Goal: Find specific page/section: Find specific page/section

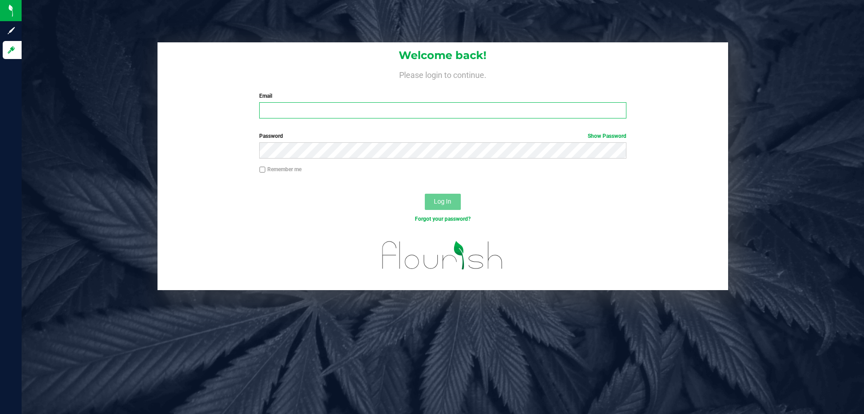
click at [279, 108] on input "Email" at bounding box center [442, 110] width 367 height 16
type input "[EMAIL_ADDRESS][DOMAIN_NAME]"
click at [425, 194] on button "Log In" at bounding box center [443, 202] width 36 height 16
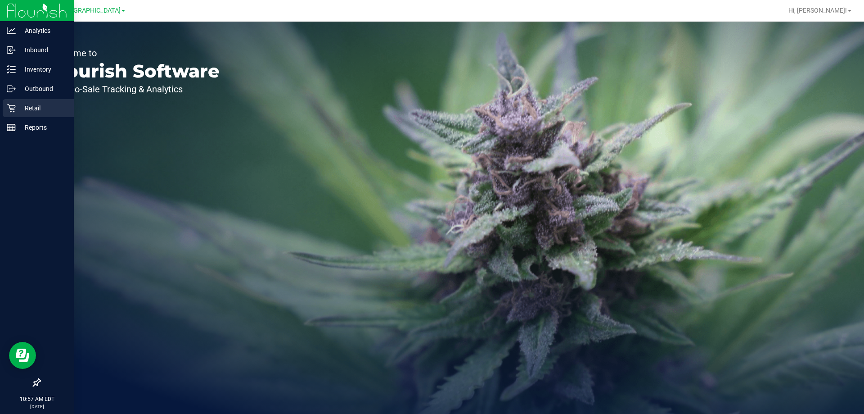
click at [37, 109] on p "Retail" at bounding box center [43, 108] width 54 height 11
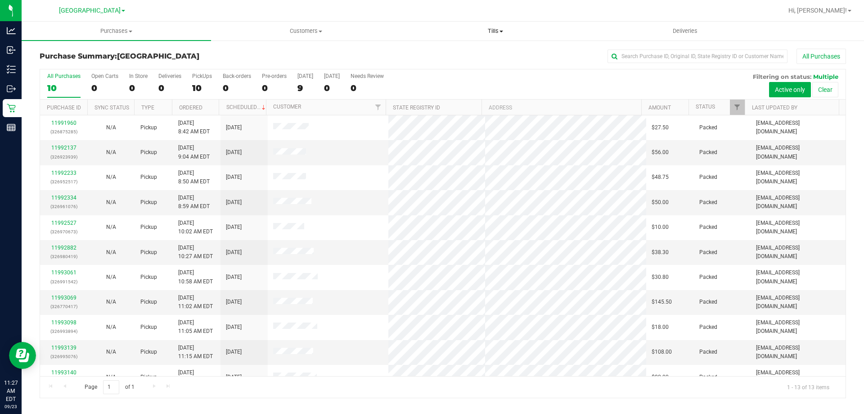
click at [494, 32] on span "Tills" at bounding box center [495, 31] width 189 height 8
click at [499, 32] on span "Tills" at bounding box center [496, 31] width 190 height 8
click at [492, 24] on uib-tab-heading "Tills Manage tills Reconcile e-payments" at bounding box center [496, 31] width 190 height 19
click at [436, 53] on span "Manage tills" at bounding box center [431, 54] width 61 height 8
